Goal: Task Accomplishment & Management: Manage account settings

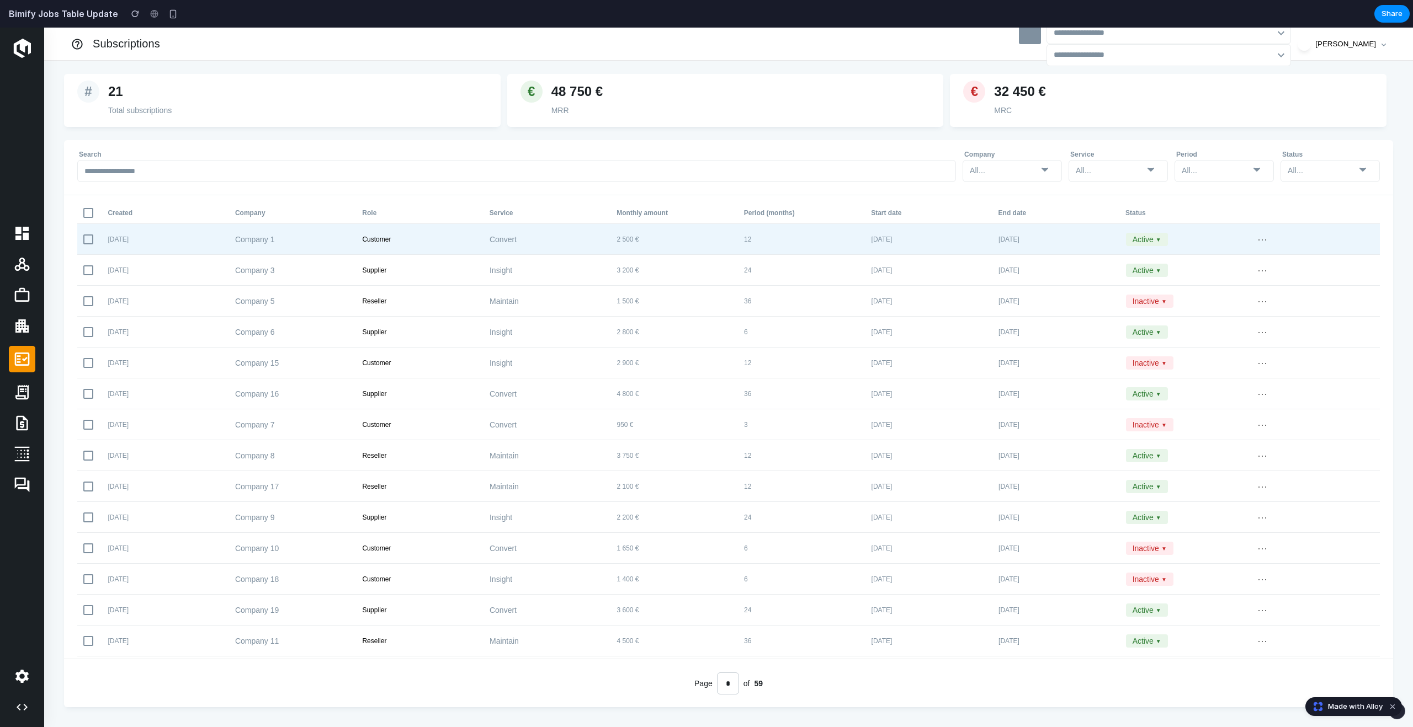
click at [579, 253] on div "[DATE] Company 1 Customer Convert 2 500 € 12 [DATE] [DATE] Active ▼ ⋯" at bounding box center [728, 239] width 1302 height 31
click at [1157, 240] on button "Active ▼" at bounding box center [1147, 239] width 42 height 13
click at [1149, 275] on button "Inactive" at bounding box center [1158, 276] width 65 height 18
click at [1148, 245] on button "Inactive ▼" at bounding box center [1149, 239] width 47 height 13
click at [1145, 256] on button "Active" at bounding box center [1158, 258] width 65 height 18
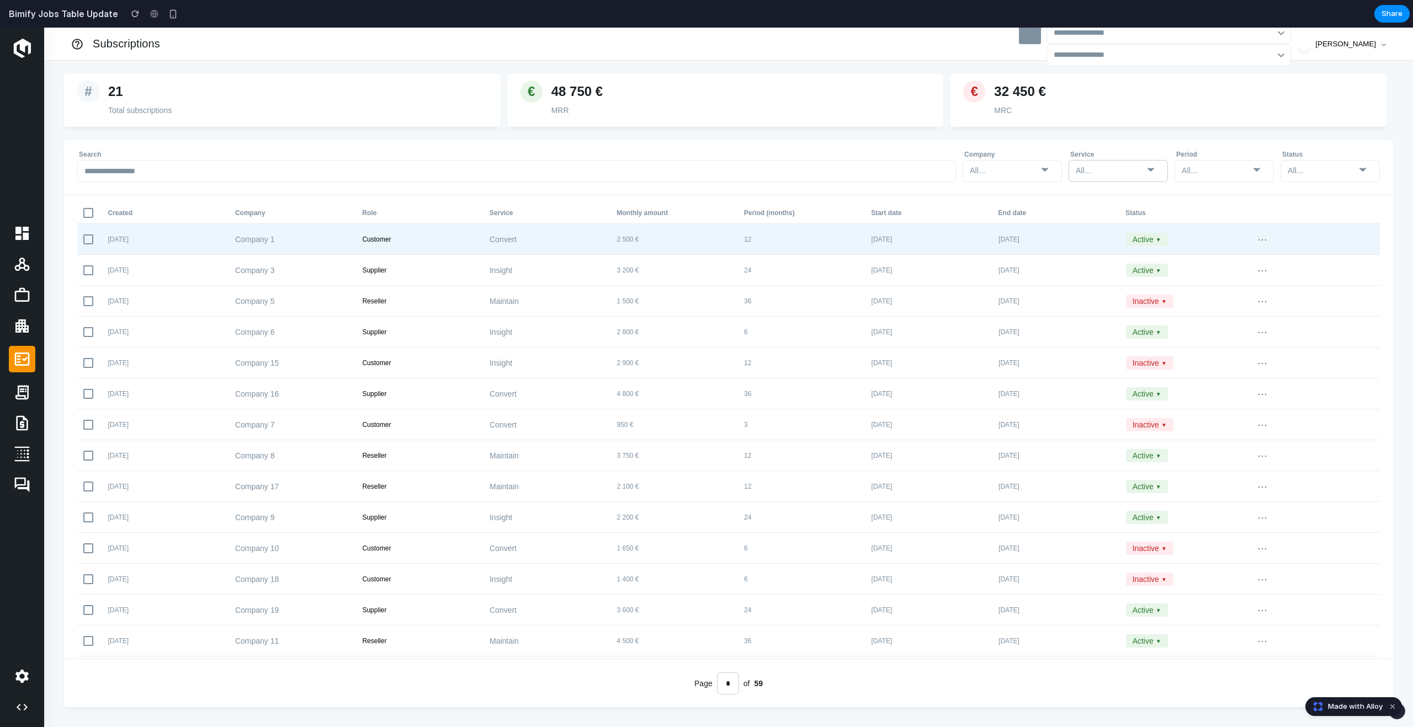
click at [1140, 175] on div "All..." at bounding box center [1109, 171] width 68 height 16
click at [1133, 205] on button "Maintain" at bounding box center [1123, 212] width 109 height 18
click at [1136, 173] on div "Maintain" at bounding box center [1109, 171] width 68 height 16
click at [1133, 193] on button "Convert" at bounding box center [1123, 194] width 109 height 18
click at [1180, 173] on div "All..." at bounding box center [1223, 171] width 99 height 22
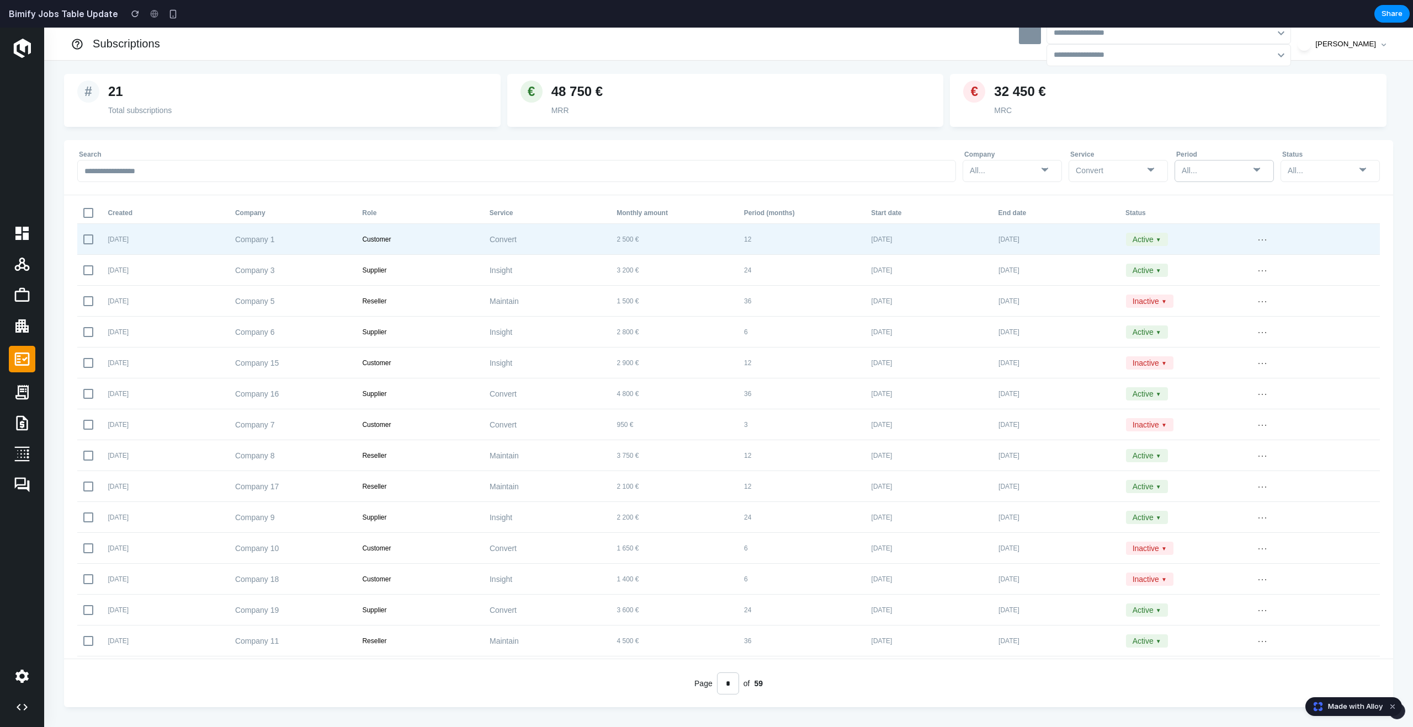
click at [1207, 166] on div "All..." at bounding box center [1215, 171] width 68 height 16
click at [1205, 200] on button "3 months" at bounding box center [1229, 194] width 109 height 18
click at [1212, 179] on div "3 months" at bounding box center [1223, 171] width 99 height 22
click at [1209, 175] on div "3 months" at bounding box center [1215, 171] width 68 height 16
click at [1201, 199] on button "3 months" at bounding box center [1229, 194] width 109 height 18
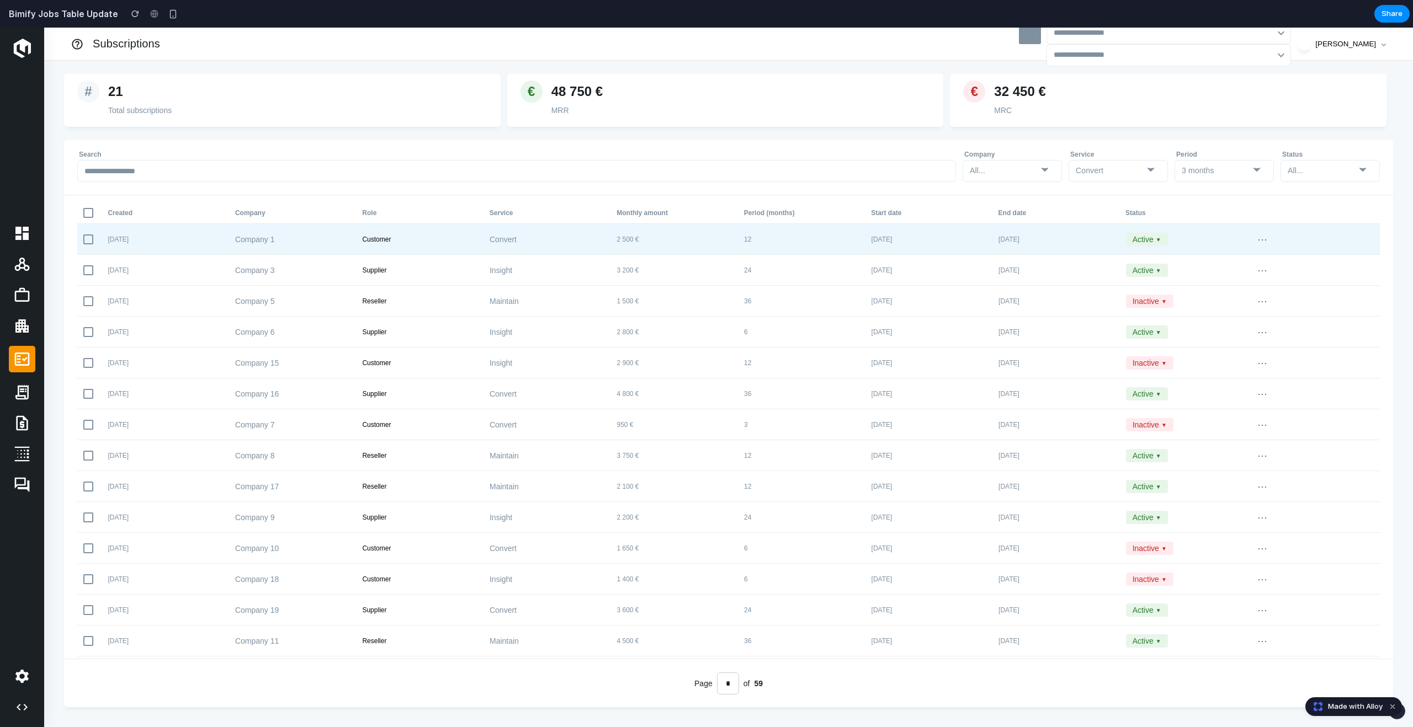
click at [1186, 200] on div "Created Company Role Service Monthly amount Period (months) Start date End date…" at bounding box center [728, 426] width 1329 height 463
click at [1051, 175] on icon at bounding box center [1044, 169] width 13 height 13
click at [1045, 174] on icon at bounding box center [1044, 169] width 13 height 13
click at [1032, 173] on div "All..." at bounding box center [1003, 171] width 68 height 16
click at [1019, 220] on button "Customer 1" at bounding box center [1017, 213] width 109 height 18
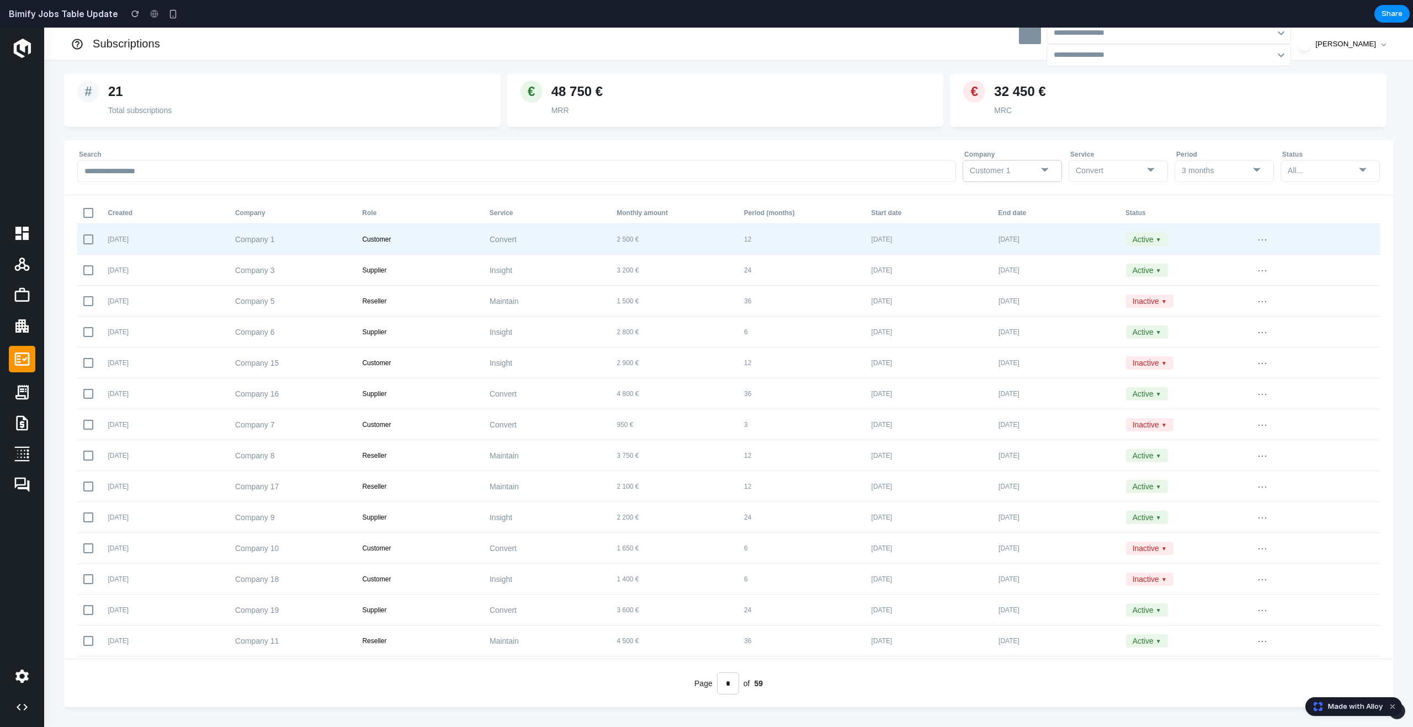
click at [1024, 175] on div "Customer 1" at bounding box center [1003, 171] width 68 height 16
click at [1089, 173] on div "Convert" at bounding box center [1081, 170] width 13 height 11
click at [1318, 176] on div "All..." at bounding box center [1321, 171] width 68 height 16
click at [1240, 169] on div "3 months" at bounding box center [1215, 171] width 68 height 16
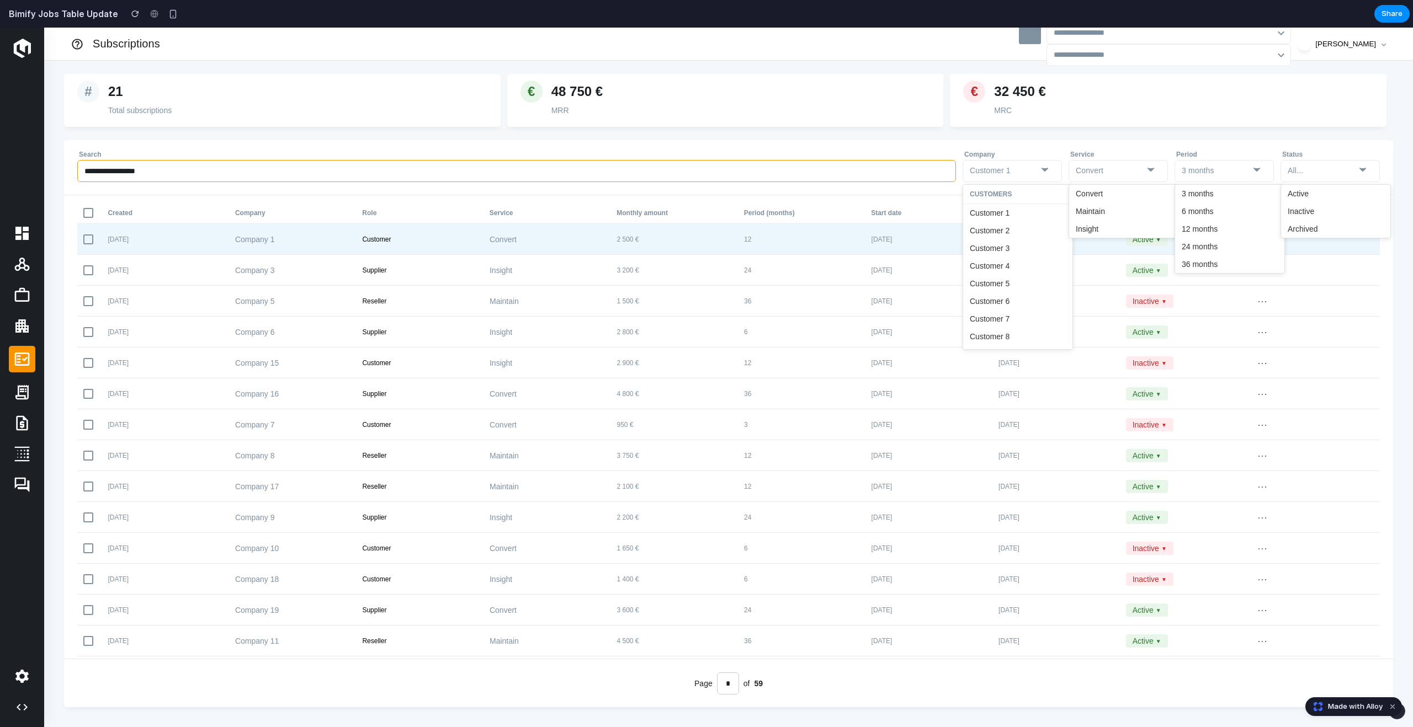
click at [819, 168] on input "text" at bounding box center [516, 171] width 878 height 22
type input "*********"
click at [1105, 51] on input "text" at bounding box center [1166, 54] width 227 height 15
click at [1104, 40] on input "text" at bounding box center [1166, 32] width 227 height 15
click at [1109, 52] on input "text" at bounding box center [1166, 54] width 227 height 15
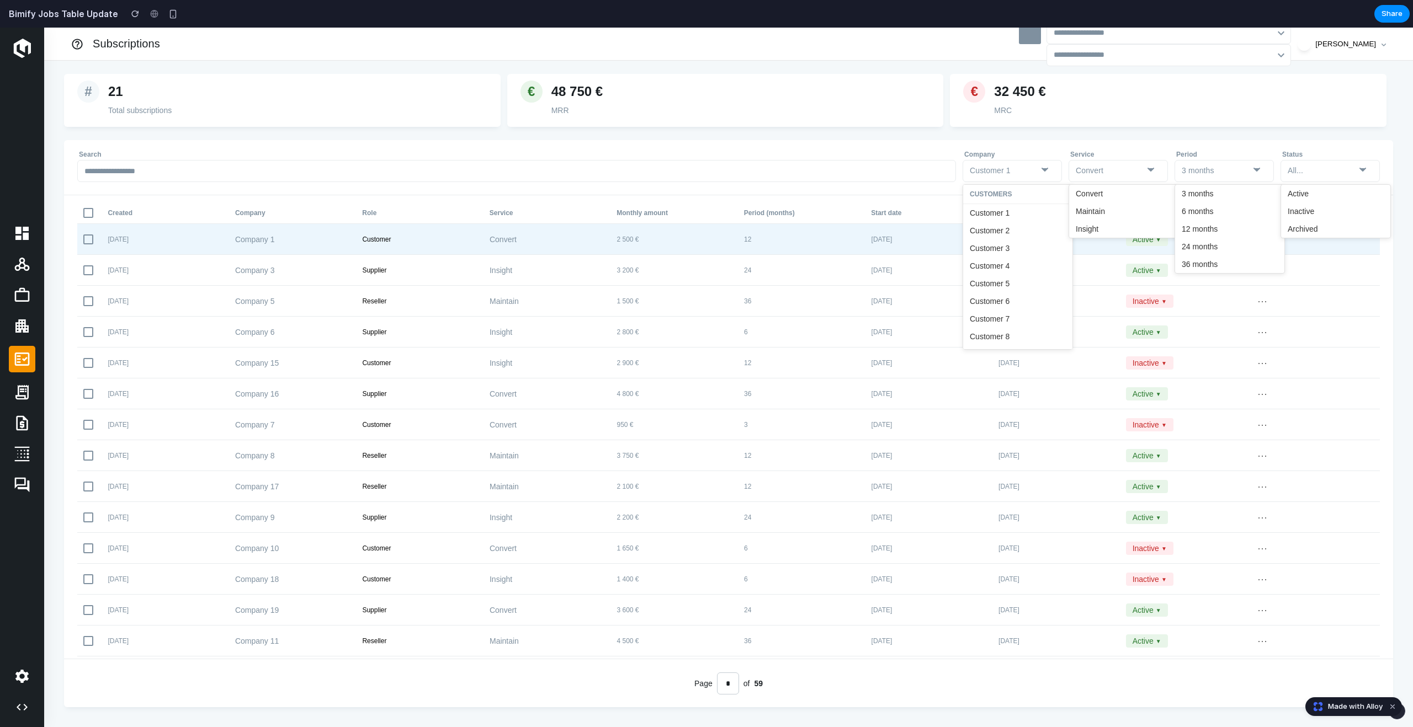
click at [1298, 49] on div at bounding box center [1304, 44] width 12 height 12
click at [1372, 41] on button "[PERSON_NAME]" at bounding box center [1350, 44] width 71 height 14
click at [1388, 46] on div "[PERSON_NAME]" at bounding box center [1088, 44] width 624 height 44
click at [1386, 46] on div "[PERSON_NAME]" at bounding box center [1088, 44] width 624 height 44
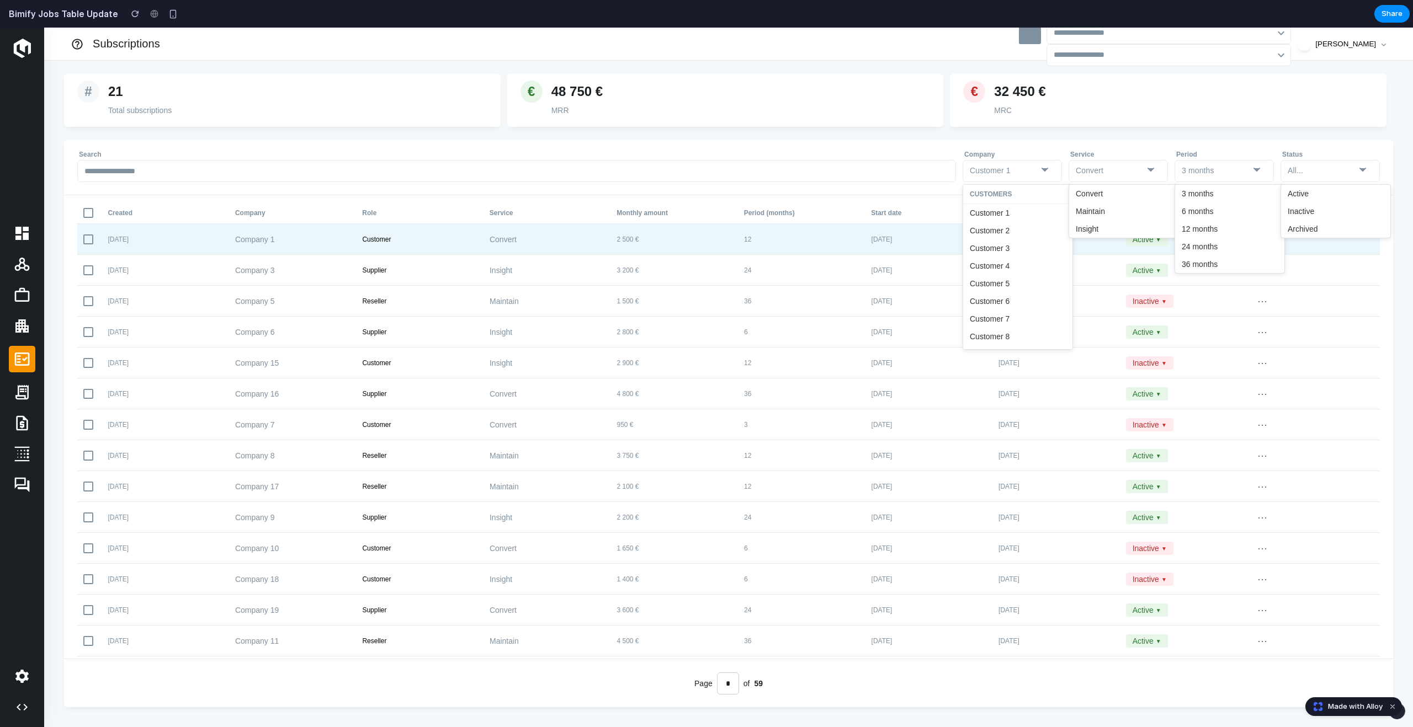
click at [1381, 43] on icon at bounding box center [1383, 44] width 5 height 3
click at [77, 48] on li "Subscriptions" at bounding box center [115, 43] width 98 height 19
click at [19, 232] on icon at bounding box center [21, 233] width 13 height 13
click at [1021, 176] on div "Customer 1" at bounding box center [1003, 171] width 68 height 16
click at [1090, 177] on div "Convert" at bounding box center [1109, 171] width 68 height 16
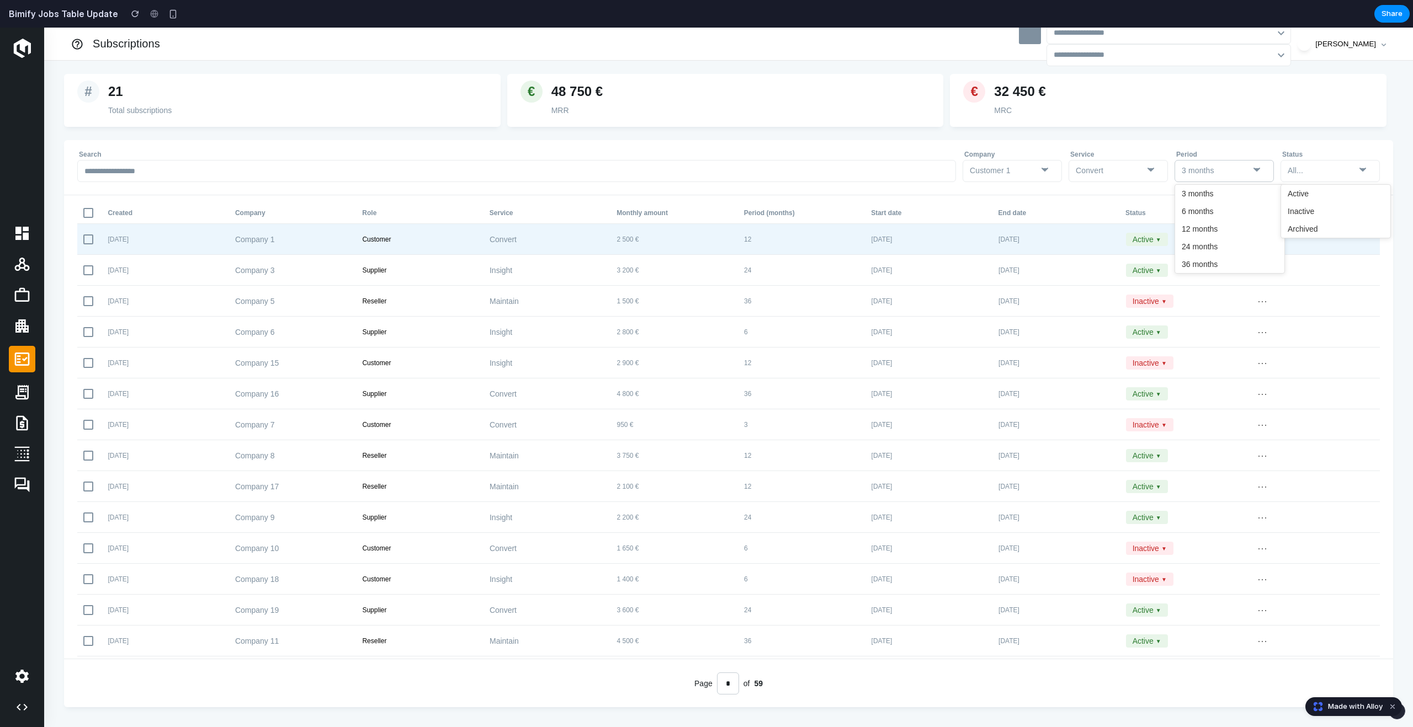
click at [1229, 170] on div "3 months" at bounding box center [1215, 171] width 68 height 16
click at [1293, 177] on div "All..." at bounding box center [1321, 171] width 68 height 16
